Goal: Task Accomplishment & Management: Manage account settings

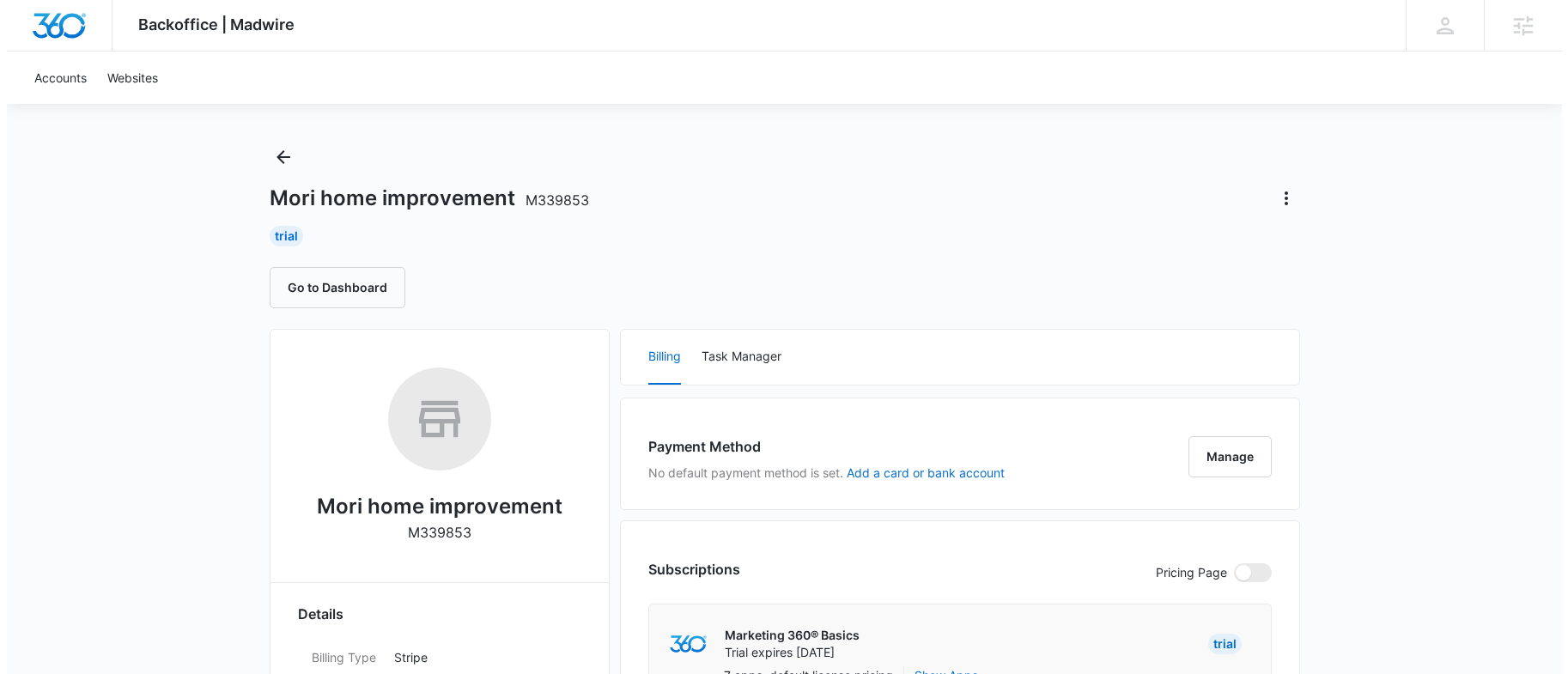
scroll to position [30, 0]
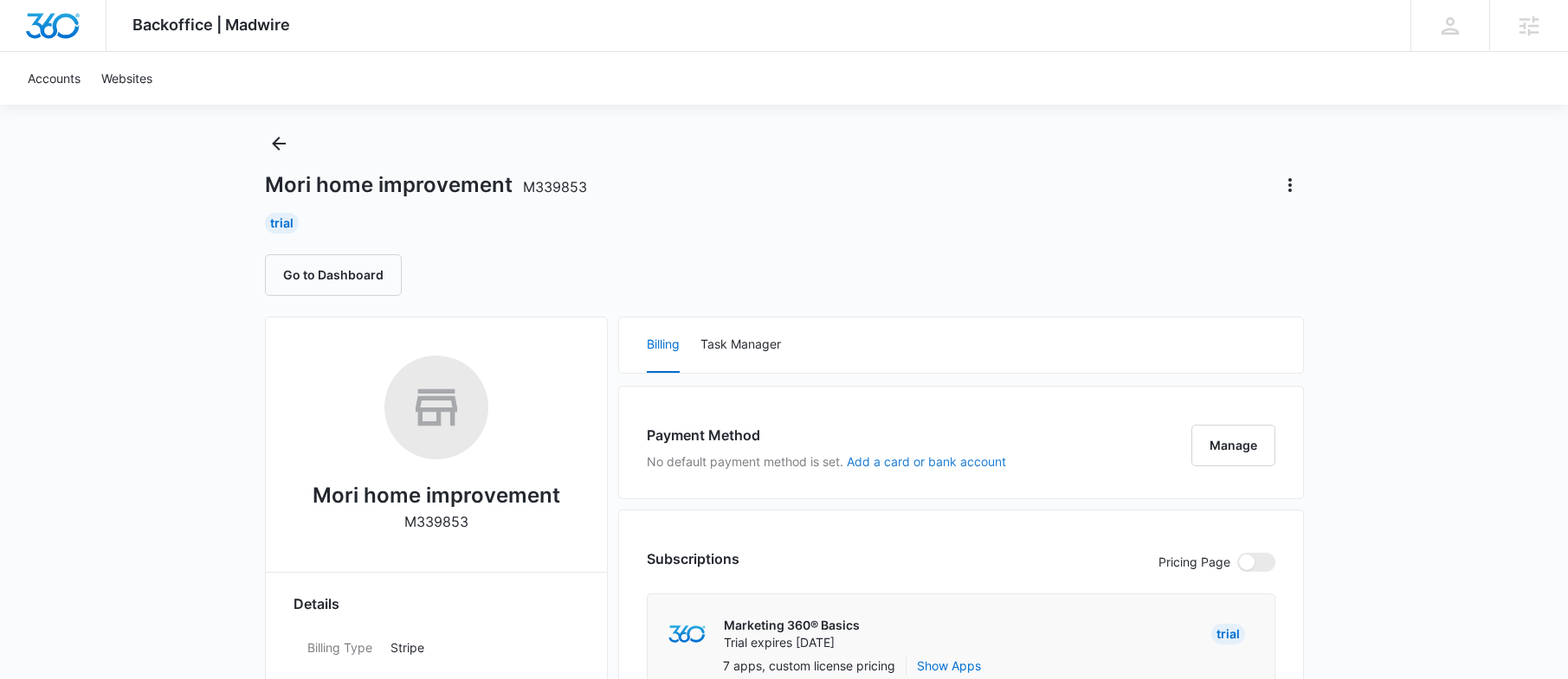
click at [886, 463] on button "Add a card or bank account" at bounding box center [926, 462] width 160 height 12
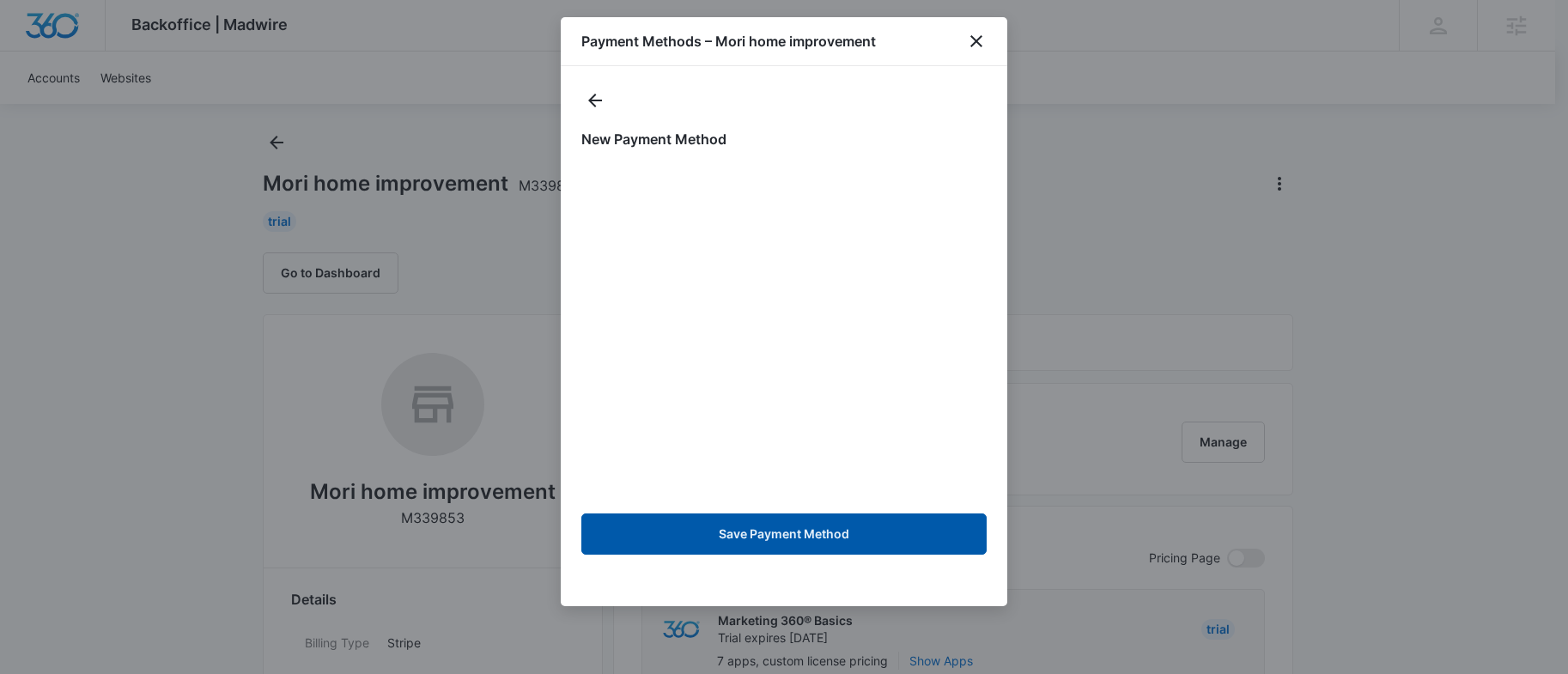
click at [820, 536] on button "Save Payment Method" at bounding box center [784, 534] width 406 height 41
